Goal: Navigation & Orientation: Find specific page/section

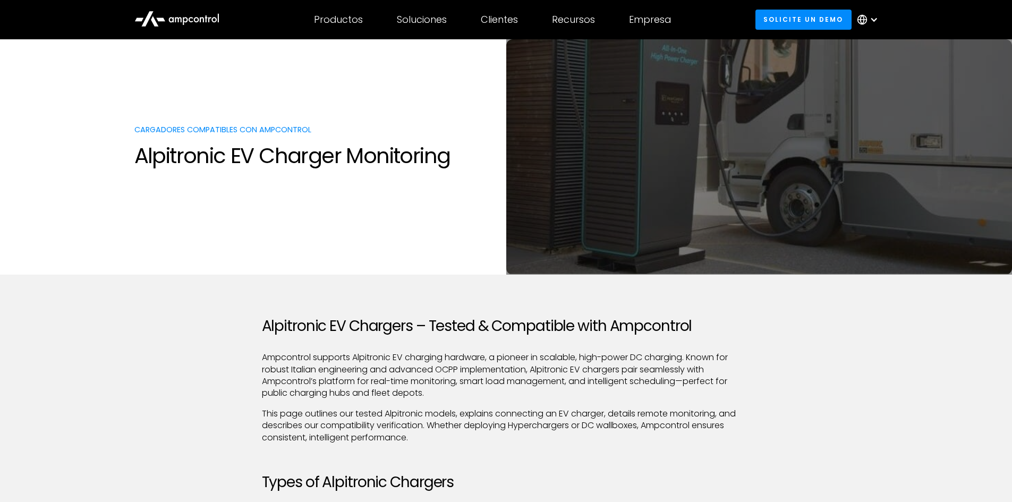
click at [876, 20] on div at bounding box center [874, 19] width 9 height 9
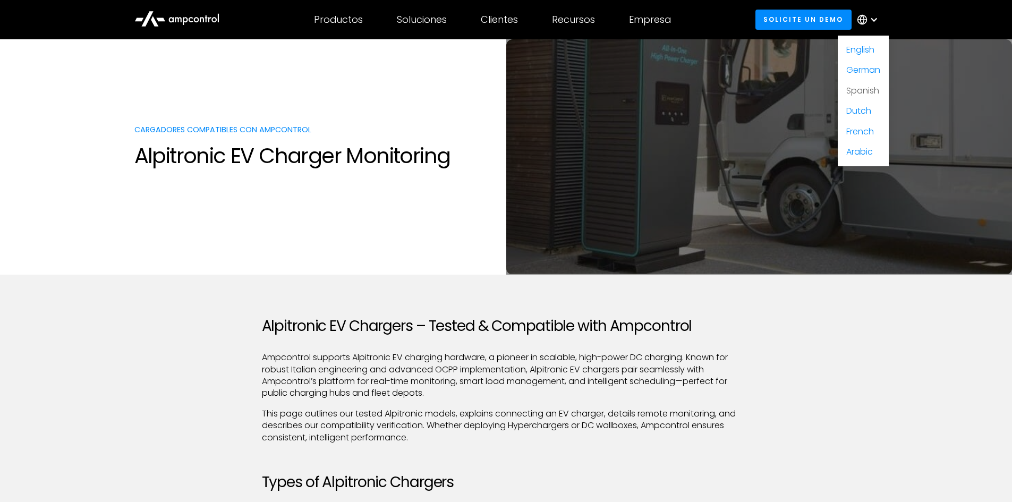
click at [853, 92] on link "Spanish" at bounding box center [862, 90] width 33 height 12
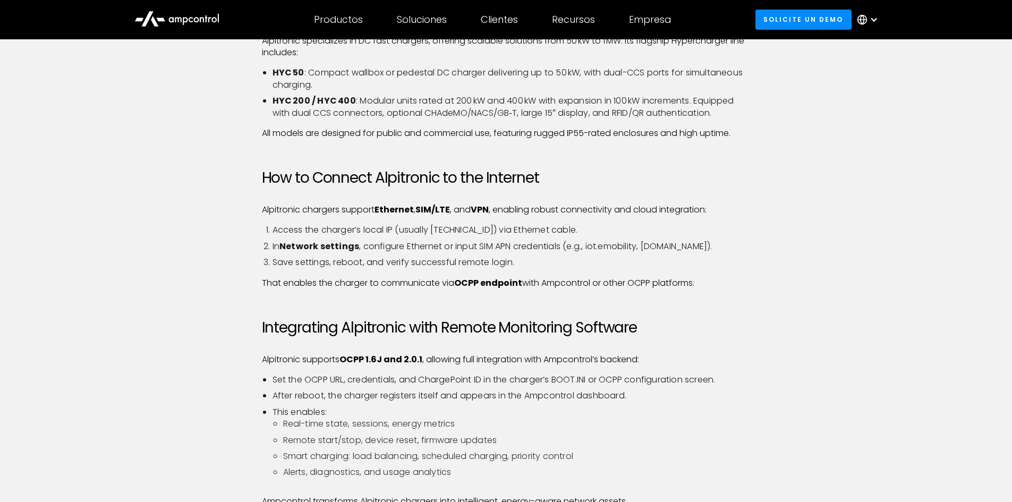
scroll to position [478, 0]
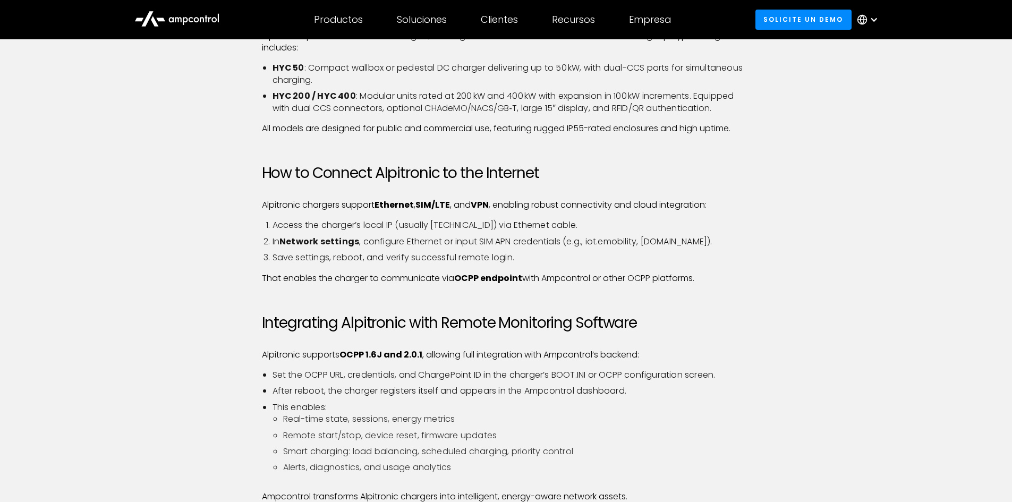
click at [877, 16] on div at bounding box center [874, 19] width 9 height 9
click at [854, 88] on link "Spanish" at bounding box center [862, 90] width 33 height 12
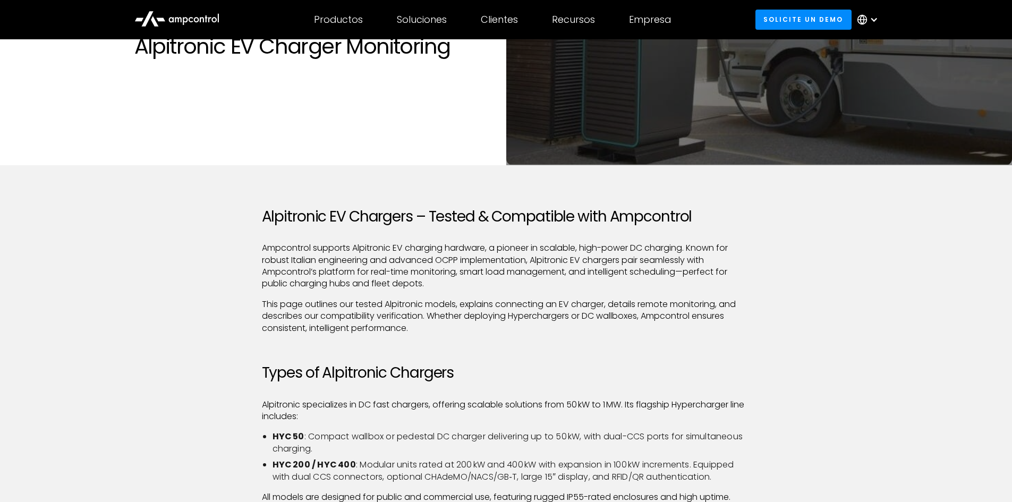
scroll to position [213, 0]
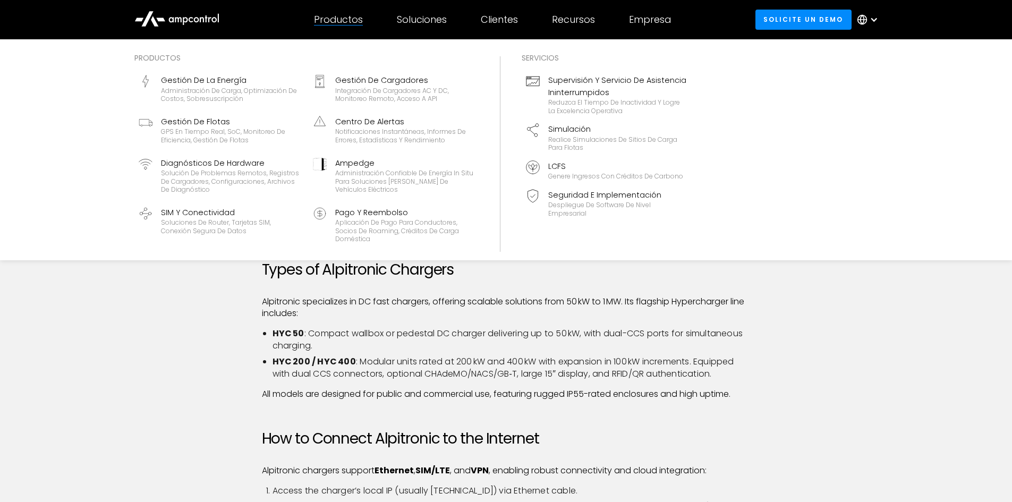
click at [350, 23] on div "Productos" at bounding box center [338, 20] width 49 height 12
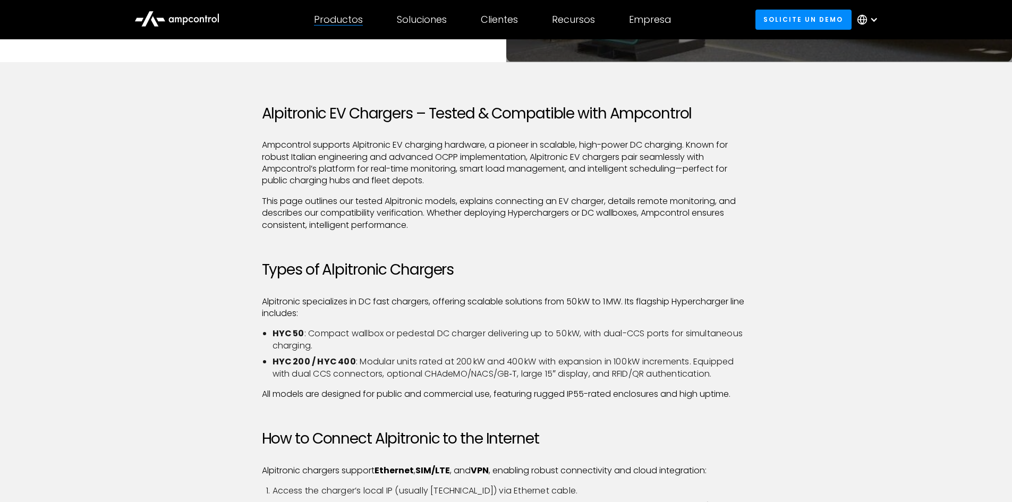
click at [350, 23] on div "Productos" at bounding box center [338, 20] width 49 height 12
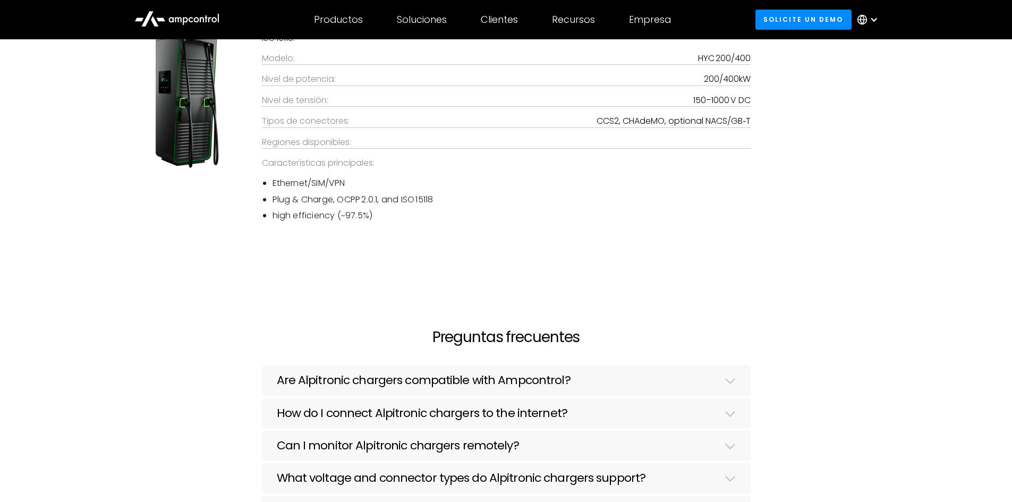
scroll to position [1381, 0]
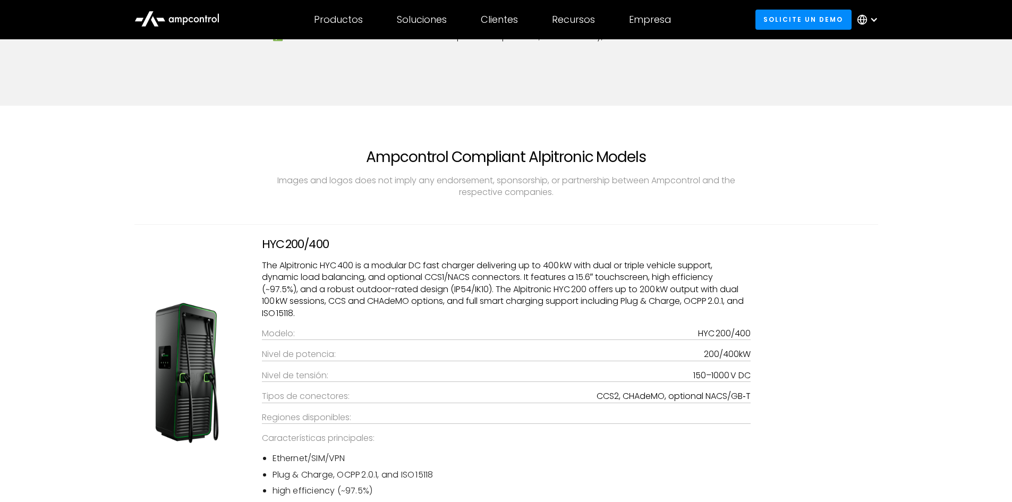
scroll to position [1222, 0]
